Goal: Task Accomplishment & Management: Use online tool/utility

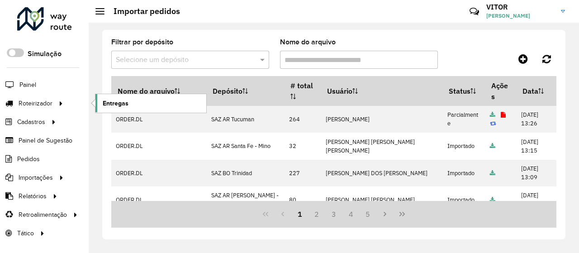
click at [114, 100] on span "Entregas" at bounding box center [116, 103] width 26 height 9
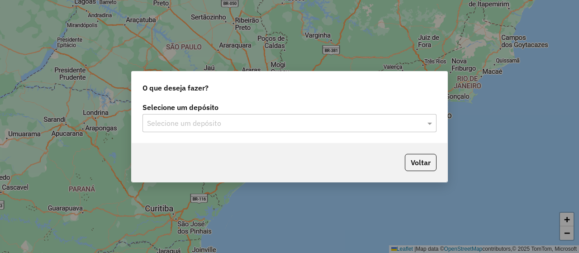
click at [177, 121] on input "text" at bounding box center [280, 123] width 267 height 11
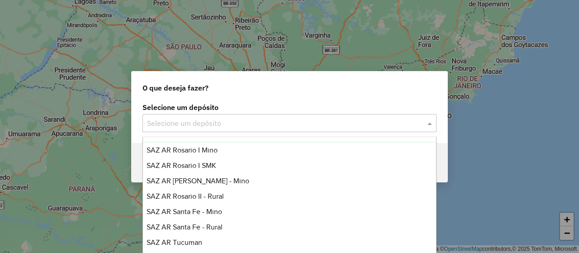
scroll to position [90, 0]
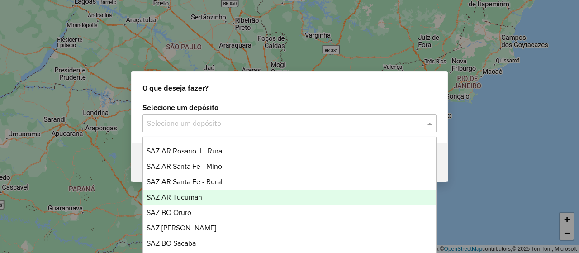
click at [206, 195] on div "SAZ AR Tucuman" at bounding box center [289, 197] width 293 height 15
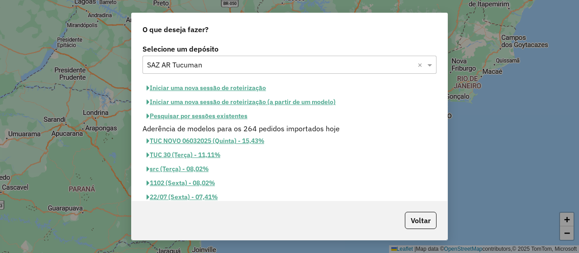
click at [196, 114] on button "Pesquisar por sessões existentes" at bounding box center [196, 116] width 109 height 14
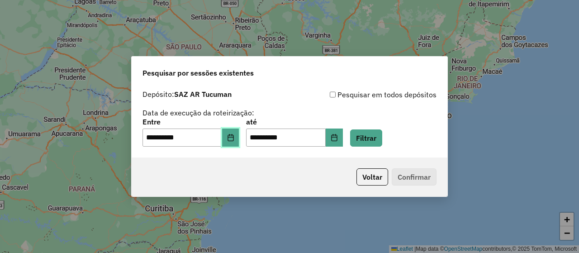
click at [232, 133] on button "Choose Date" at bounding box center [230, 137] width 17 height 18
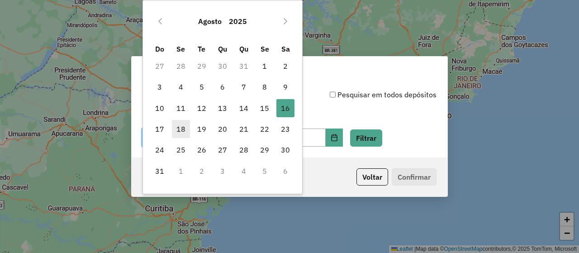
click at [179, 127] on span "18" at bounding box center [181, 129] width 18 height 18
type input "**********"
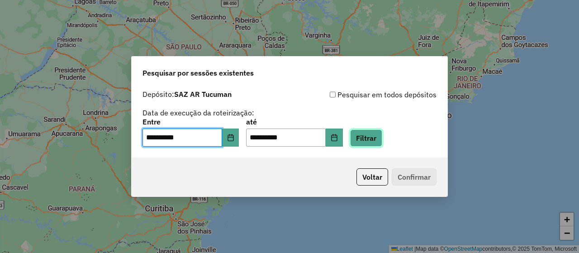
click at [382, 135] on button "Filtrar" at bounding box center [366, 137] width 32 height 17
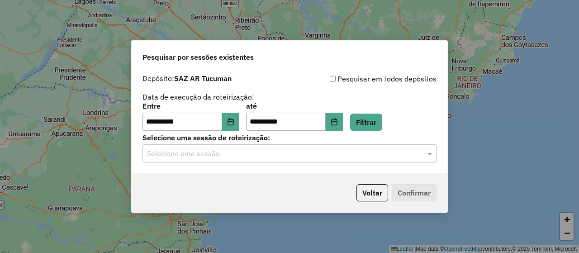
click at [201, 156] on input "text" at bounding box center [280, 153] width 267 height 11
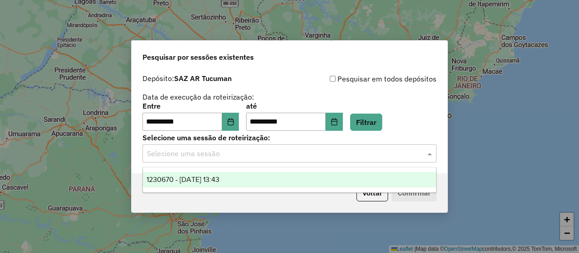
click at [214, 179] on span "1230670 - 18/08/2025 13:43" at bounding box center [183, 179] width 73 height 8
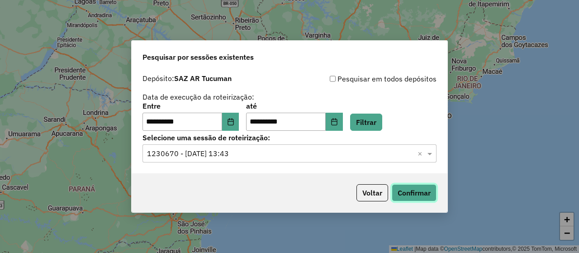
click at [402, 191] on button "Confirmar" at bounding box center [414, 192] width 45 height 17
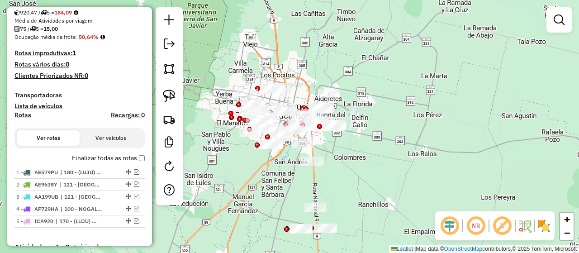
scroll to position [90, 0]
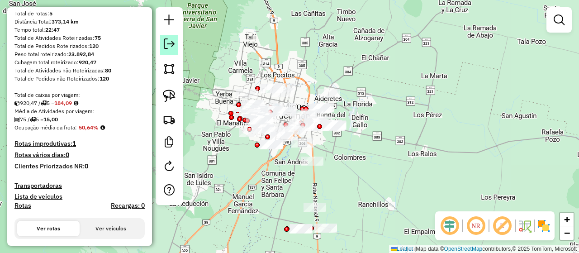
click at [174, 44] on em at bounding box center [169, 43] width 11 height 11
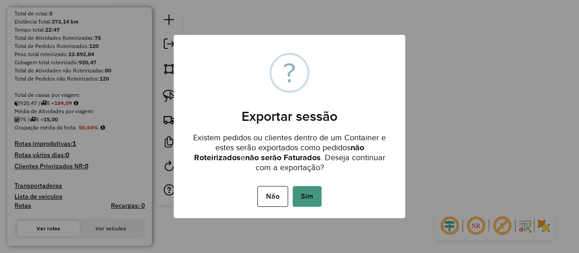
click at [309, 190] on button "Sim" at bounding box center [307, 196] width 29 height 21
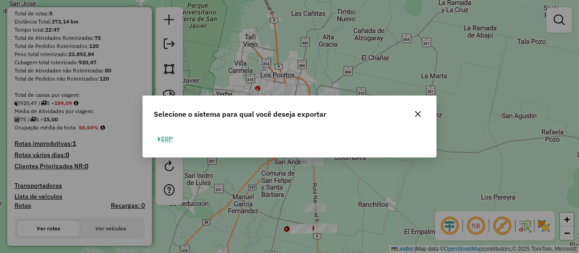
click at [168, 137] on button "ERP" at bounding box center [165, 139] width 23 height 14
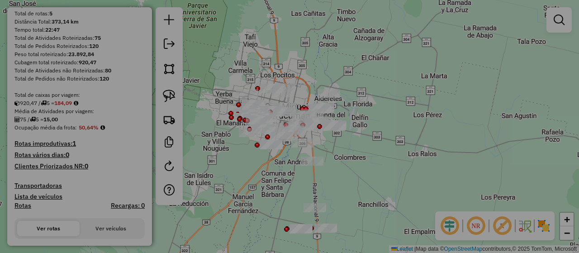
select select "**"
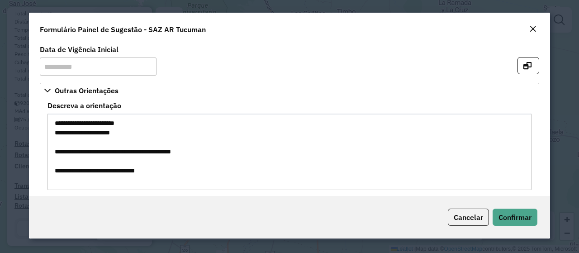
click at [535, 30] on em "Close" at bounding box center [532, 28] width 7 height 7
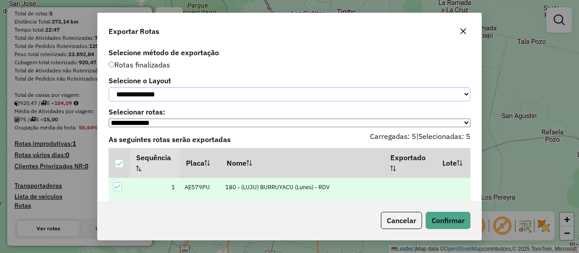
click at [171, 97] on select "**********" at bounding box center [290, 94] width 362 height 14
select select "*********"
click at [109, 87] on select "**********" at bounding box center [290, 94] width 362 height 14
click at [439, 221] on button "Confirmar" at bounding box center [448, 220] width 45 height 17
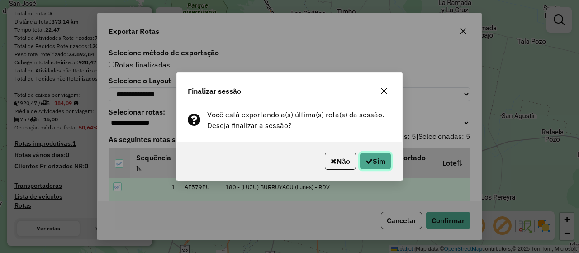
click at [371, 163] on button "Sim" at bounding box center [376, 160] width 32 height 17
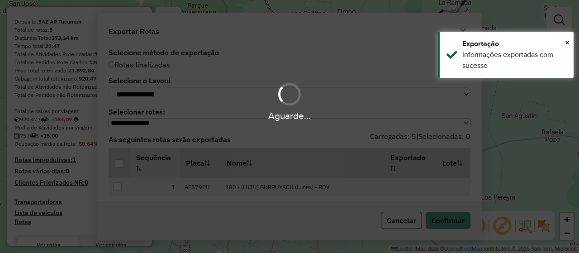
scroll to position [114, 0]
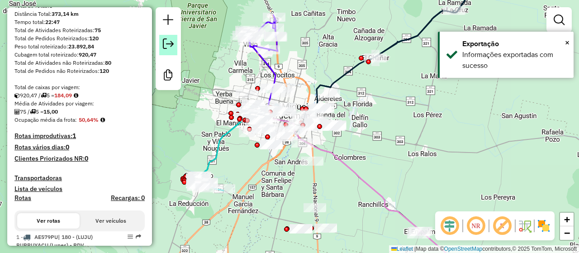
click at [166, 44] on em at bounding box center [168, 43] width 11 height 11
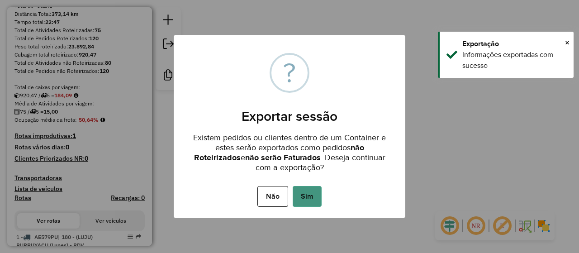
click at [308, 197] on button "Sim" at bounding box center [307, 196] width 29 height 21
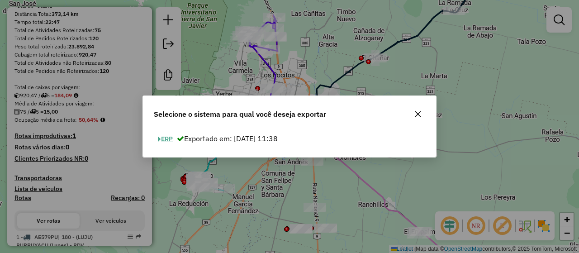
click at [164, 137] on button "ERP" at bounding box center [165, 139] width 23 height 14
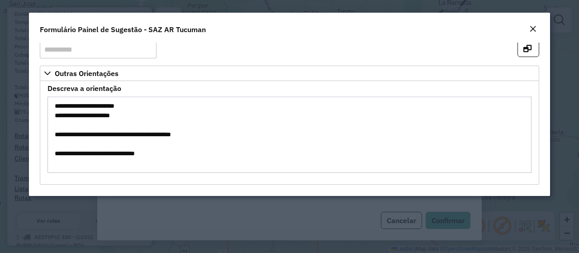
scroll to position [0, 0]
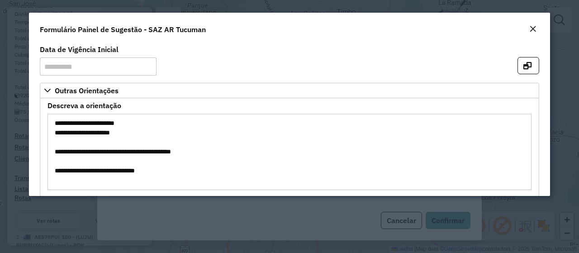
click at [534, 27] on em "Close" at bounding box center [532, 28] width 7 height 7
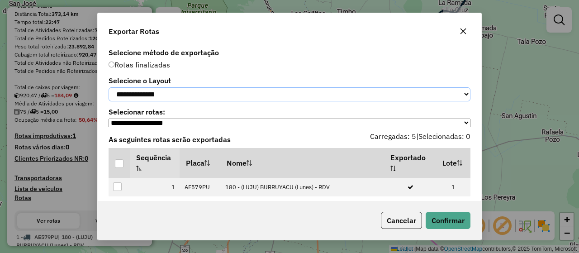
click at [166, 92] on select "**********" at bounding box center [290, 94] width 362 height 14
select select "*********"
click at [109, 87] on select "**********" at bounding box center [290, 94] width 362 height 14
click at [118, 168] on div at bounding box center [119, 163] width 9 height 9
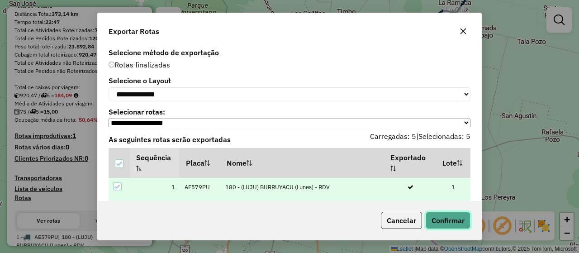
click at [454, 222] on button "Confirmar" at bounding box center [448, 220] width 45 height 17
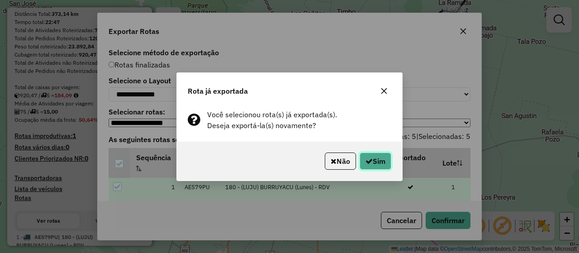
click at [378, 159] on button "Sim" at bounding box center [376, 160] width 32 height 17
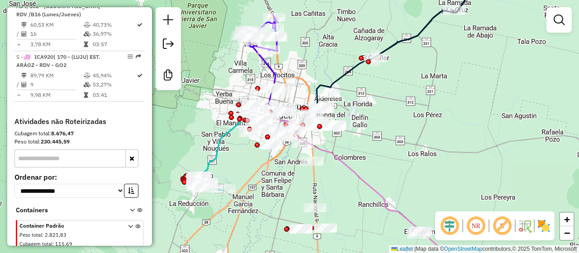
scroll to position [582, 0]
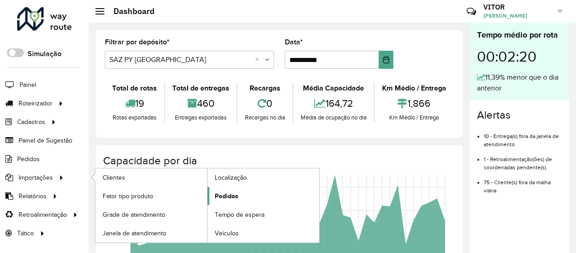
click at [229, 191] on span "Pedidos" at bounding box center [227, 195] width 24 height 9
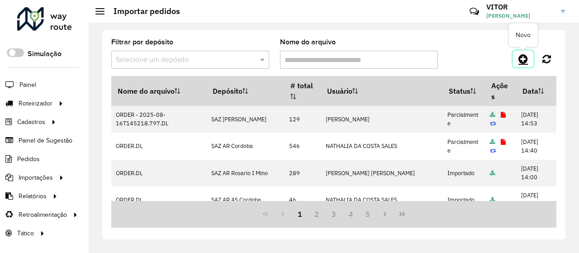
click at [524, 57] on icon at bounding box center [522, 58] width 9 height 11
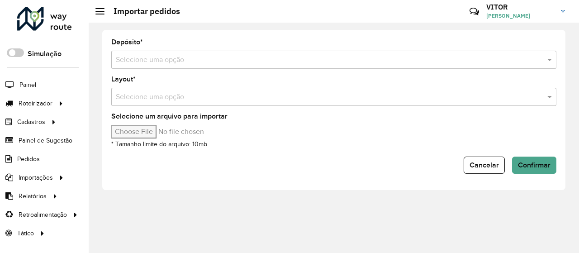
click at [158, 58] on input "text" at bounding box center [325, 60] width 418 height 11
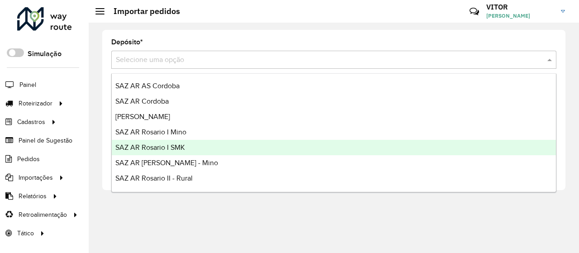
scroll to position [90, 0]
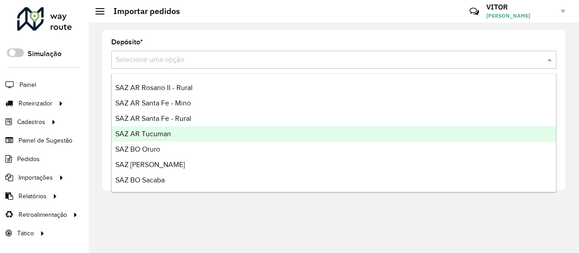
click at [181, 133] on div "SAZ AR Tucuman" at bounding box center [334, 133] width 444 height 15
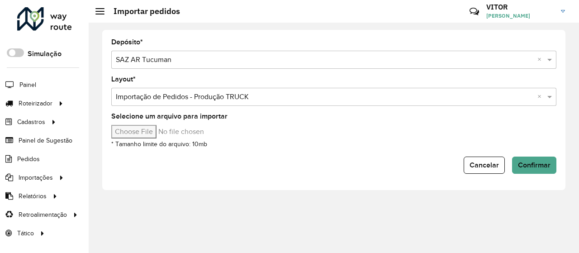
click at [142, 131] on input "Selecione um arquivo para importar" at bounding box center [188, 132] width 154 height 14
type input "**********"
click at [519, 160] on button "Confirmar" at bounding box center [534, 164] width 44 height 17
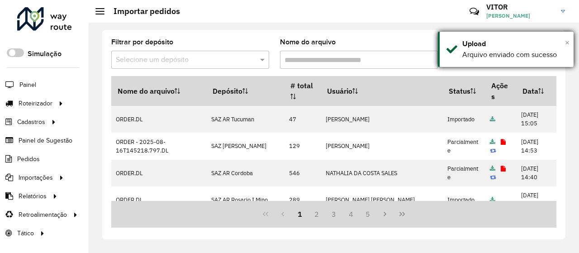
click at [567, 42] on span "×" at bounding box center [567, 43] width 5 height 10
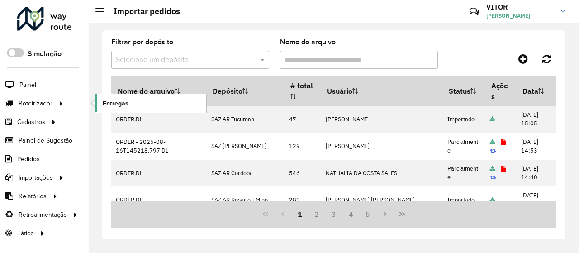
click at [102, 104] on link "Entregas" at bounding box center [150, 103] width 111 height 18
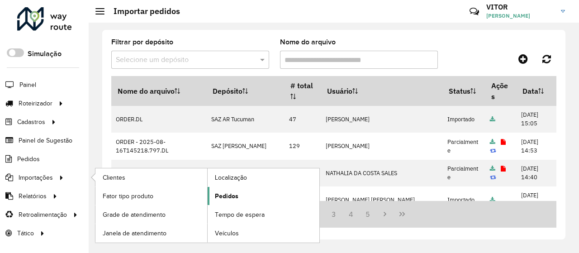
click at [218, 191] on span "Pedidos" at bounding box center [227, 195] width 24 height 9
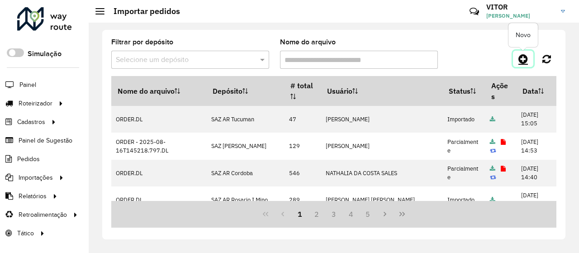
click at [525, 56] on icon at bounding box center [522, 58] width 9 height 11
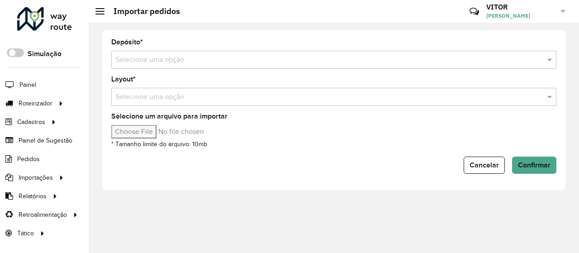
click at [177, 62] on input "text" at bounding box center [325, 60] width 418 height 11
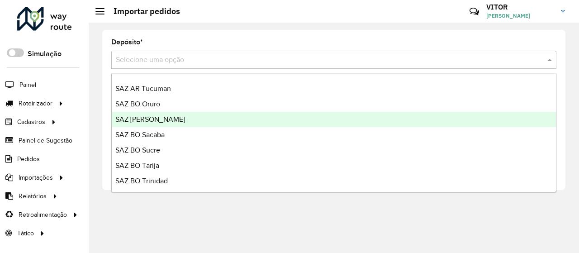
scroll to position [90, 0]
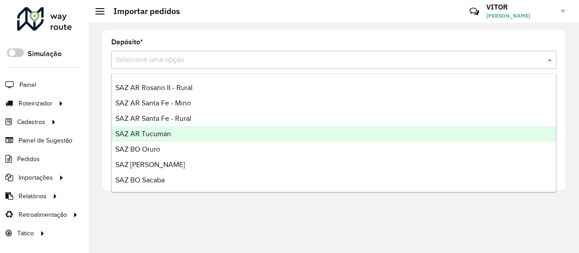
click at [177, 131] on div "SAZ AR Tucuman" at bounding box center [334, 133] width 444 height 15
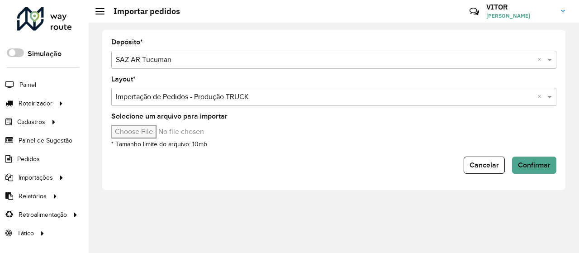
click at [141, 135] on input "Selecione um arquivo para importar" at bounding box center [188, 132] width 154 height 14
type input "**********"
click at [531, 161] on span "Confirmar" at bounding box center [534, 165] width 33 height 8
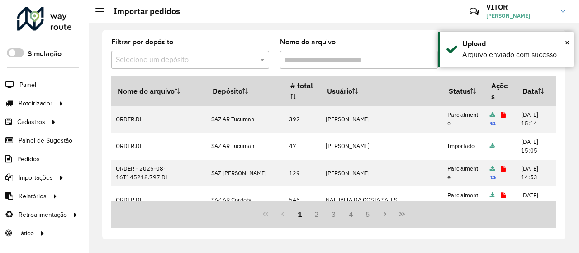
click at [412, 35] on div "Filtrar por depósito Selecione um depósito Nome do arquivo Nome do arquivo Depó…" at bounding box center [333, 134] width 463 height 209
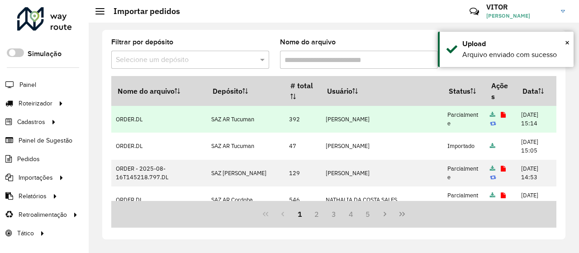
click at [501, 114] on icon at bounding box center [503, 115] width 5 height 6
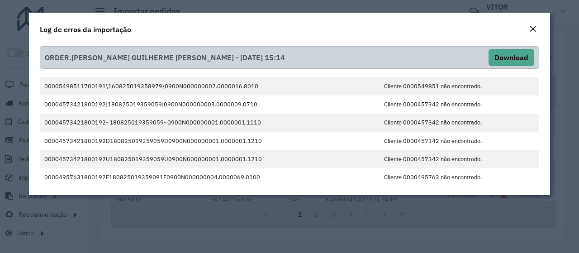
scroll to position [109, 0]
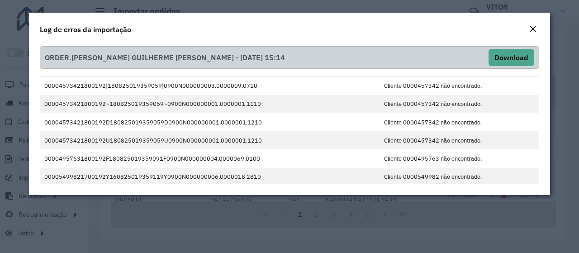
click at [534, 29] on em "Close" at bounding box center [532, 28] width 7 height 7
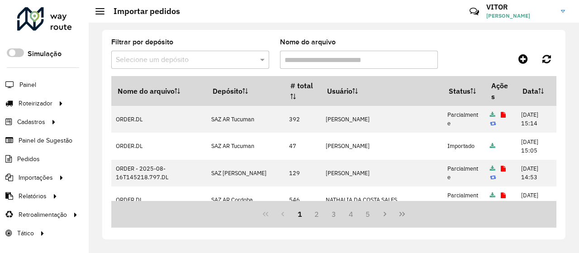
click at [481, 51] on div at bounding box center [500, 59] width 111 height 16
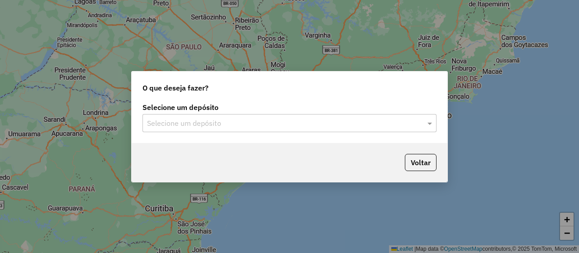
click at [198, 122] on input "text" at bounding box center [280, 123] width 267 height 11
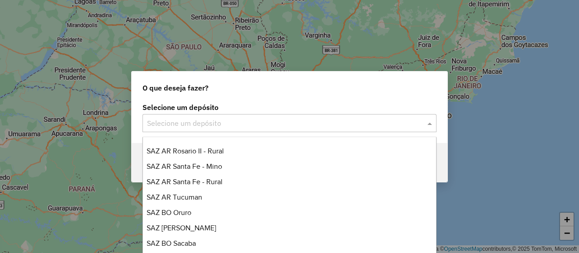
scroll to position [136, 0]
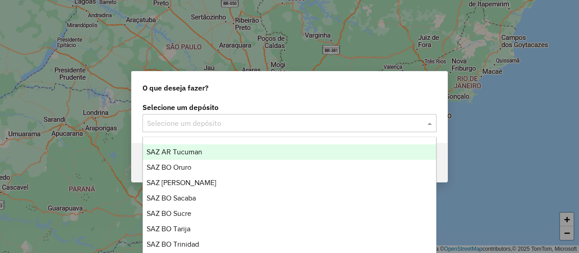
click at [203, 151] on div "SAZ AR Tucuman" at bounding box center [289, 151] width 293 height 15
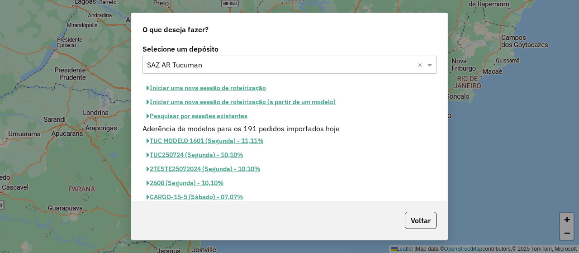
click at [188, 113] on button "Pesquisar por sessões existentes" at bounding box center [196, 116] width 109 height 14
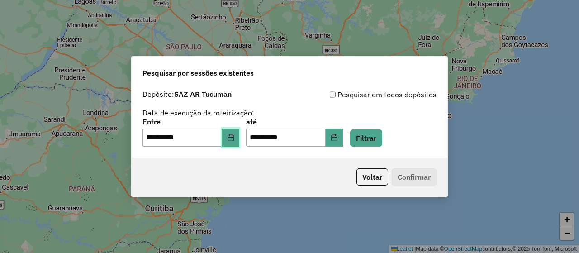
click at [234, 139] on icon "Choose Date" at bounding box center [230, 137] width 7 height 7
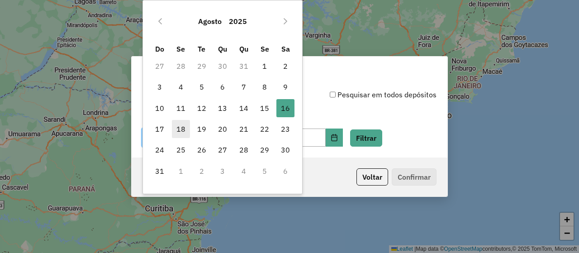
click at [181, 131] on span "18" at bounding box center [181, 129] width 18 height 18
type input "**********"
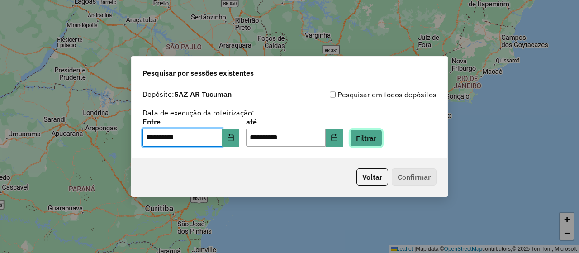
click at [373, 138] on button "Filtrar" at bounding box center [366, 137] width 32 height 17
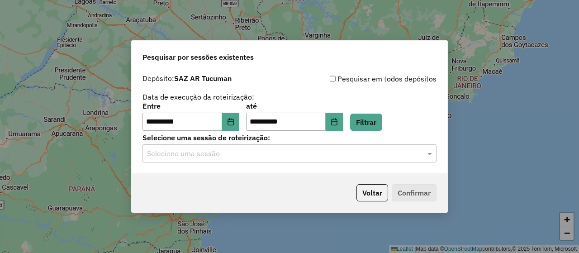
click at [204, 156] on input "text" at bounding box center [280, 153] width 267 height 11
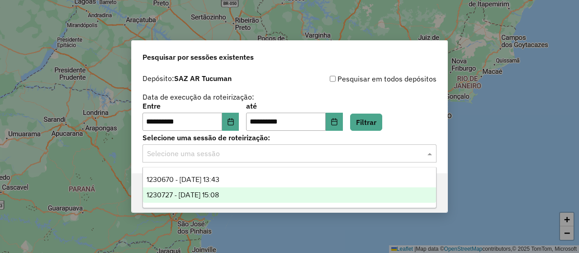
click at [219, 194] on span "1230727 - [DATE] 15:08" at bounding box center [183, 195] width 72 height 8
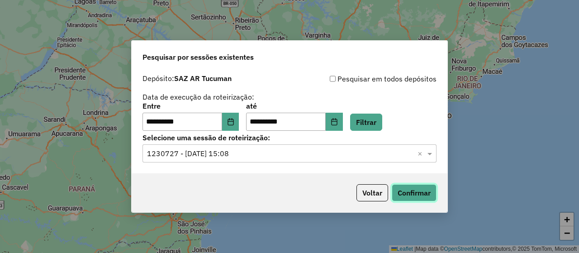
click at [408, 191] on button "Confirmar" at bounding box center [414, 192] width 45 height 17
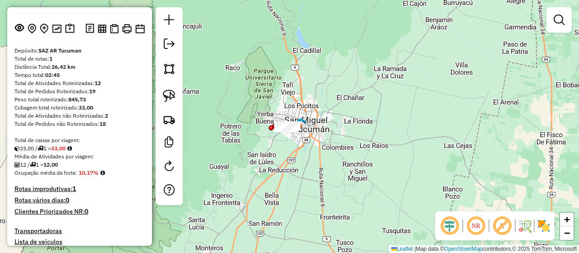
scroll to position [181, 0]
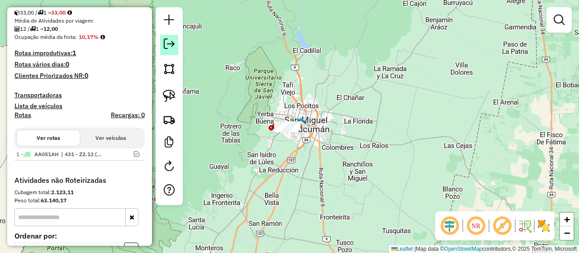
click at [172, 47] on em at bounding box center [169, 43] width 11 height 11
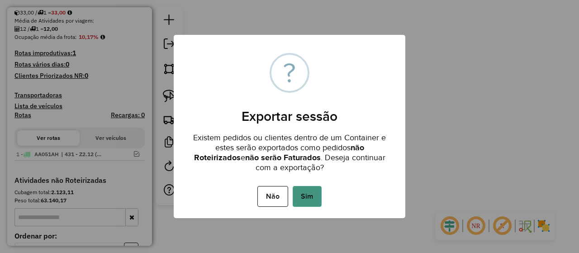
click at [309, 194] on button "Sim" at bounding box center [307, 196] width 29 height 21
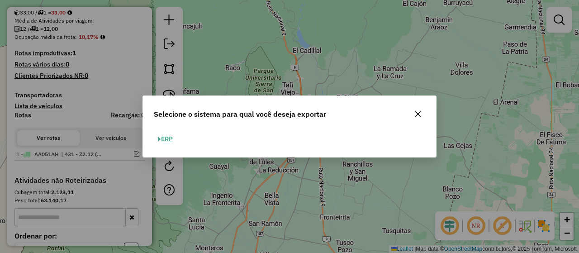
click at [165, 136] on button "ERP" at bounding box center [165, 139] width 23 height 14
select select "**"
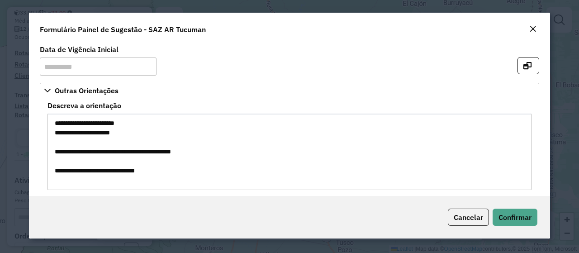
click at [531, 26] on em "Close" at bounding box center [532, 28] width 7 height 7
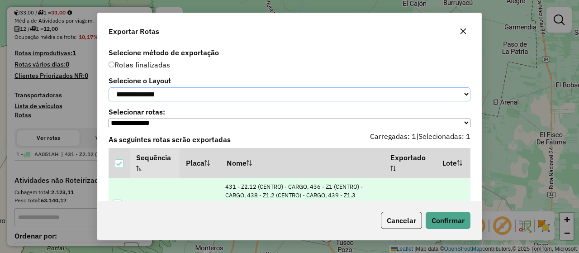
click at [167, 93] on select "**********" at bounding box center [290, 94] width 362 height 14
select select "*********"
click at [109, 87] on select "**********" at bounding box center [290, 94] width 362 height 14
click at [454, 221] on button "Confirmar" at bounding box center [448, 220] width 45 height 17
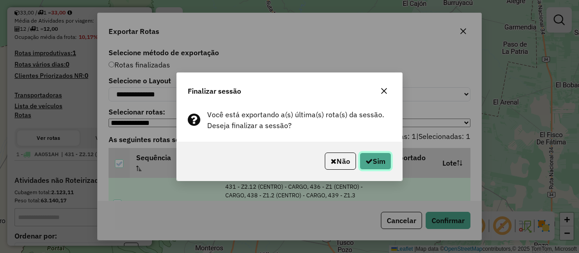
click at [388, 162] on button "Sim" at bounding box center [376, 160] width 32 height 17
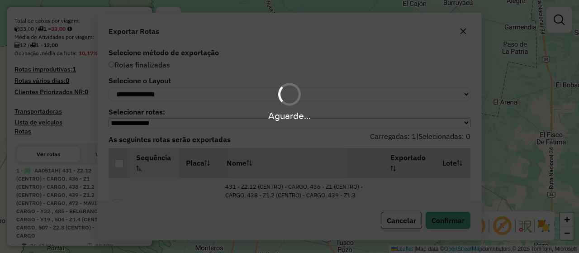
scroll to position [205, 0]
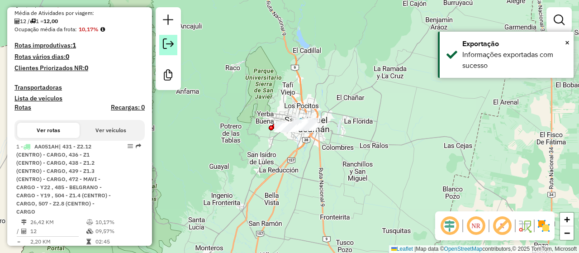
click at [168, 43] on em at bounding box center [168, 43] width 11 height 11
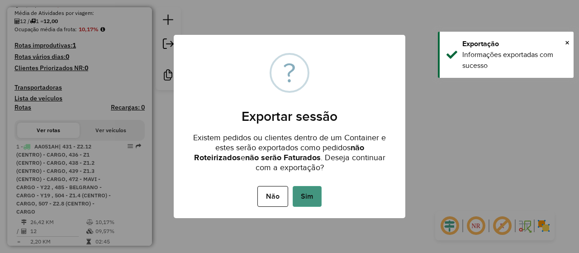
click at [313, 196] on button "Sim" at bounding box center [307, 196] width 29 height 21
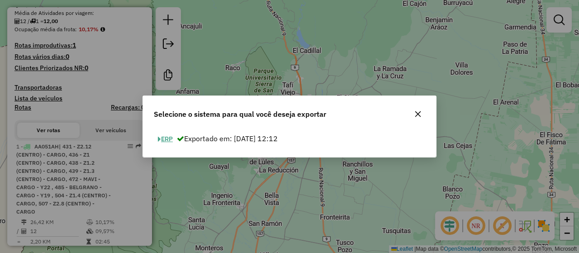
click at [166, 136] on button "ERP" at bounding box center [165, 139] width 23 height 14
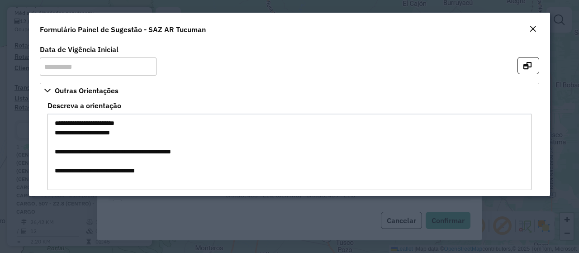
click at [533, 28] on em "Close" at bounding box center [532, 28] width 7 height 7
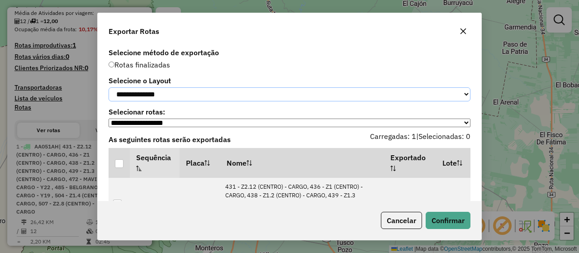
click at [171, 100] on select "**********" at bounding box center [290, 94] width 362 height 14
select select "*********"
click at [109, 87] on select "**********" at bounding box center [290, 94] width 362 height 14
click at [120, 167] on div at bounding box center [119, 163] width 9 height 9
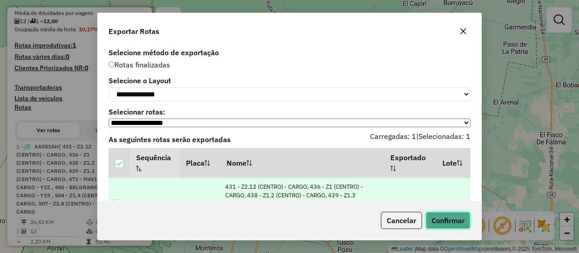
click at [460, 225] on button "Confirmar" at bounding box center [448, 220] width 45 height 17
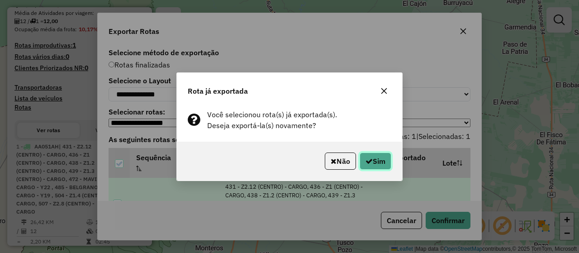
click at [371, 158] on button "Sim" at bounding box center [376, 160] width 32 height 17
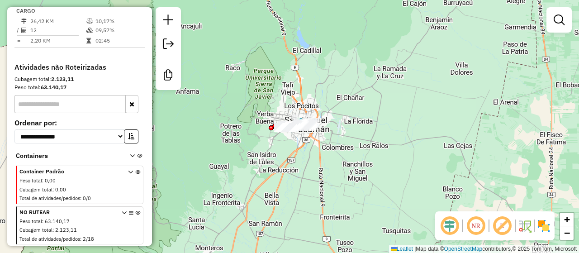
scroll to position [276, 0]
